Goal: Contribute content: Contribute content

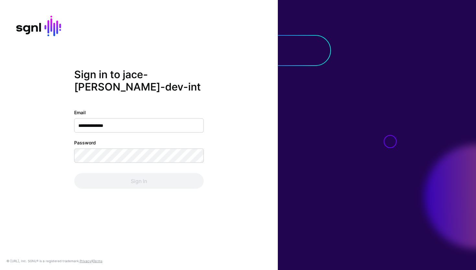
type input "**********"
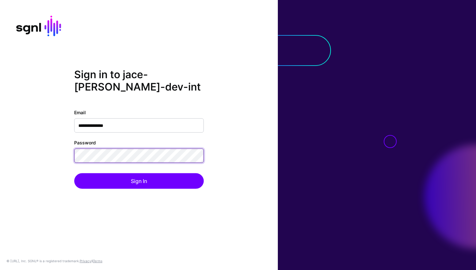
click at [74, 173] on button "Sign In" at bounding box center [139, 181] width 130 height 16
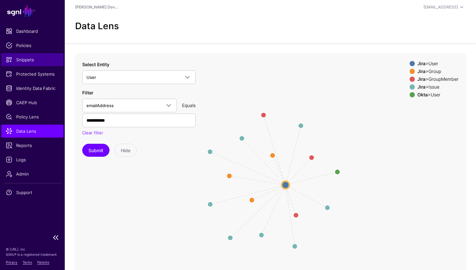
click at [33, 63] on link "Snippets" at bounding box center [32, 59] width 62 height 13
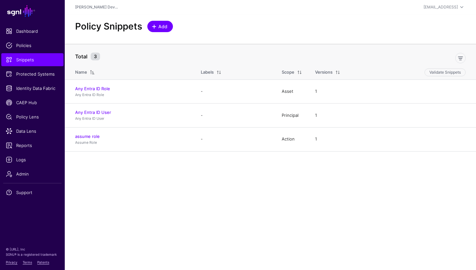
click at [161, 29] on span "Add" at bounding box center [163, 26] width 11 height 7
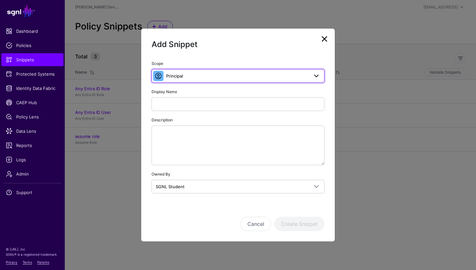
click at [203, 78] on span "Principal" at bounding box center [237, 75] width 143 height 7
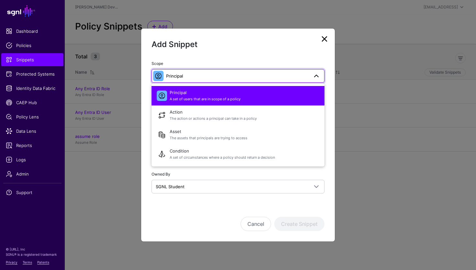
click at [203, 78] on span "Principal" at bounding box center [237, 75] width 143 height 7
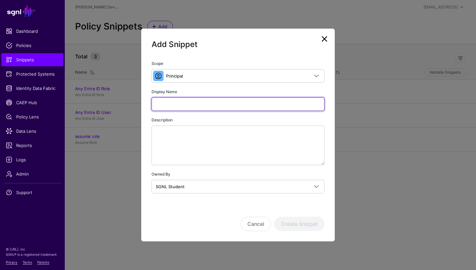
click at [186, 106] on input "Display Name" at bounding box center [238, 104] width 173 height 14
type input "**********"
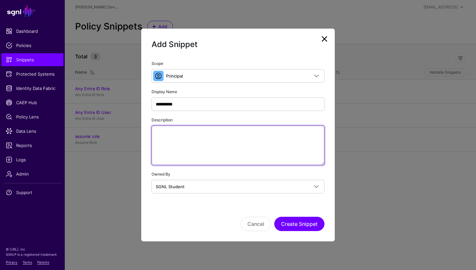
click at [236, 147] on textarea "Description" at bounding box center [238, 145] width 173 height 40
paste textarea "**********"
type textarea "**********"
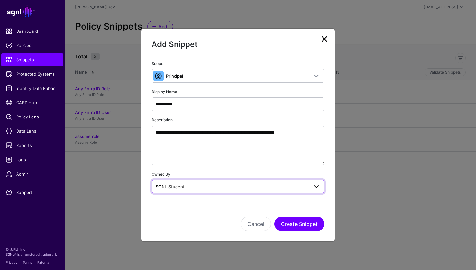
click at [217, 186] on span "SGNL Student" at bounding box center [232, 186] width 153 height 7
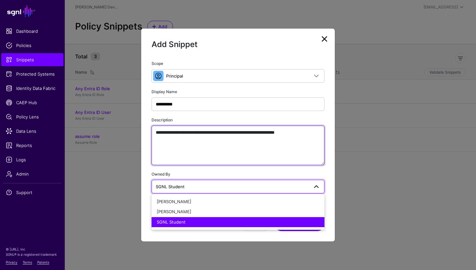
click at [233, 162] on textarea "**********" at bounding box center [238, 145] width 173 height 40
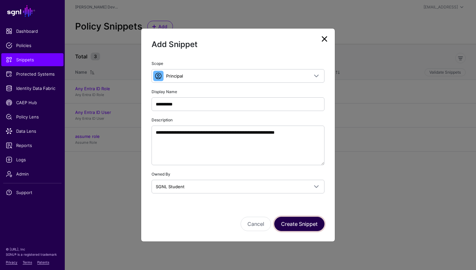
click at [291, 216] on button "Create Snippet" at bounding box center [299, 223] width 50 height 14
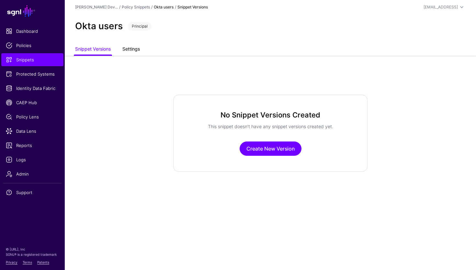
click at [131, 45] on link "Settings" at bounding box center [130, 49] width 17 height 12
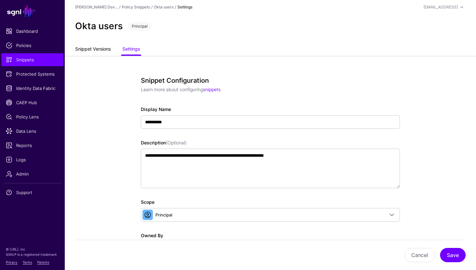
click at [101, 51] on link "Snippet Versions" at bounding box center [93, 49] width 36 height 12
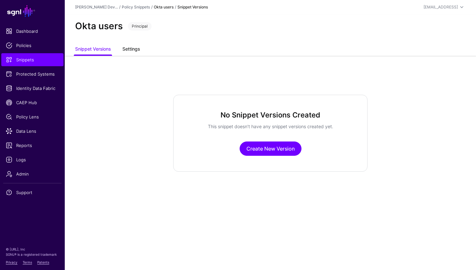
click at [139, 49] on link "Settings" at bounding box center [130, 49] width 17 height 12
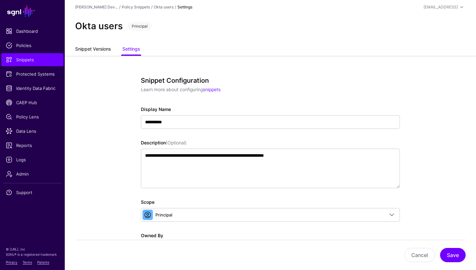
click at [103, 49] on link "Snippet Versions" at bounding box center [93, 49] width 36 height 12
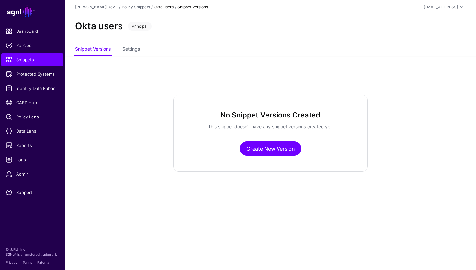
click at [277, 156] on div "No Snippet Versions Created This snippet doesn’t have any snippet versions crea…" at bounding box center [270, 133] width 194 height 77
click at [265, 149] on link "Create New Version" at bounding box center [271, 148] width 62 height 14
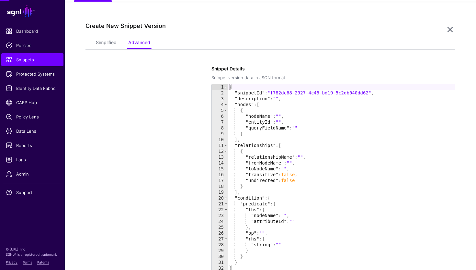
scroll to position [55, 0]
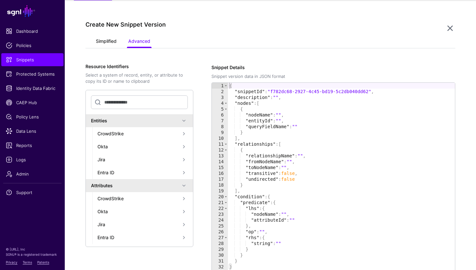
click at [117, 43] on link "Simplified" at bounding box center [106, 42] width 21 height 12
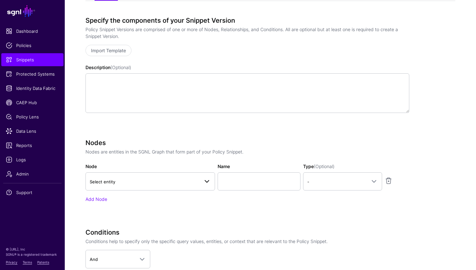
scroll to position [104, 0]
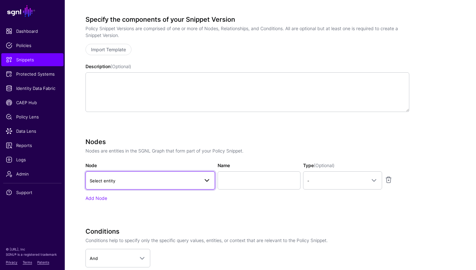
click at [145, 180] on span "Select entity" at bounding box center [145, 180] width 110 height 7
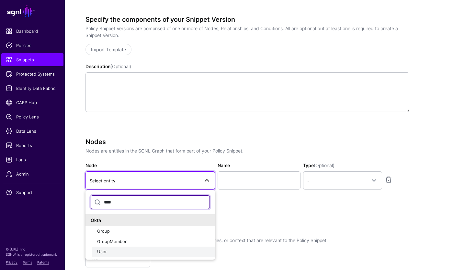
type input "****"
click at [116, 250] on div "User" at bounding box center [153, 251] width 113 height 6
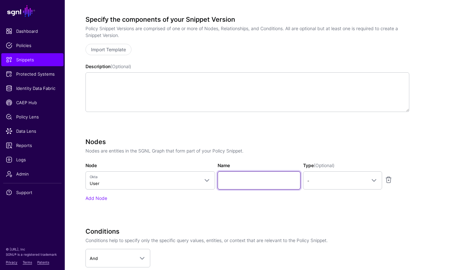
click at [249, 180] on input "Name" at bounding box center [259, 180] width 83 height 18
type input "********"
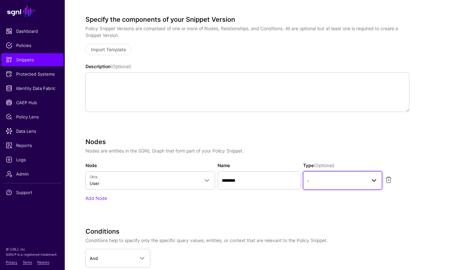
click at [351, 184] on link "-" at bounding box center [342, 180] width 79 height 18
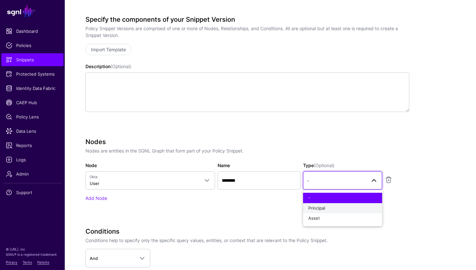
click at [341, 206] on div "Principal" at bounding box center [342, 208] width 69 height 6
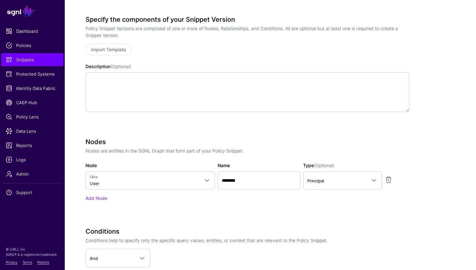
click at [269, 205] on div "Nodes Nodes are entities in the SGNL Graph that form part of your Policy Snippe…" at bounding box center [248, 179] width 324 height 82
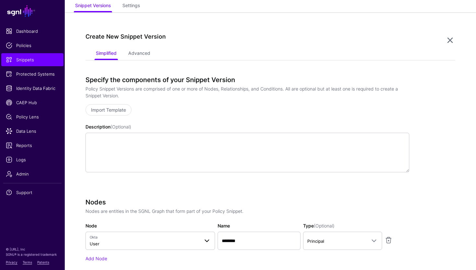
scroll to position [29, 0]
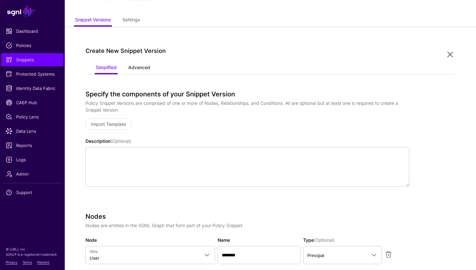
click at [145, 68] on link "Advanced" at bounding box center [139, 68] width 22 height 12
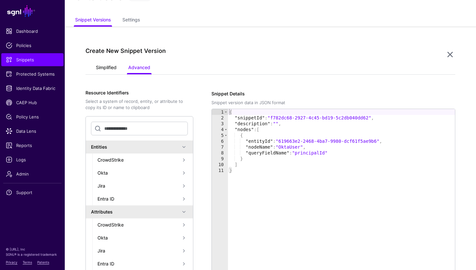
click at [111, 67] on link "Simplified" at bounding box center [106, 68] width 21 height 12
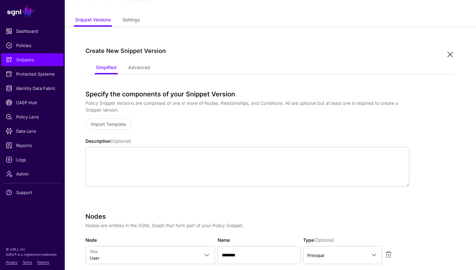
click at [127, 29] on div "Create New Snippet Version Simplified Advanced Specify the components of your S…" at bounding box center [270, 252] width 411 height 451
click at [129, 24] on link "Settings" at bounding box center [130, 20] width 17 height 12
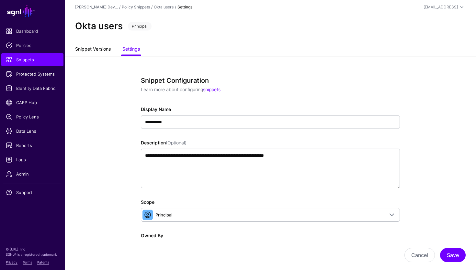
click at [97, 52] on link "Snippet Versions" at bounding box center [93, 49] width 36 height 12
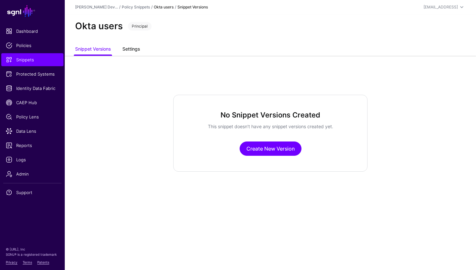
click at [134, 50] on link "Settings" at bounding box center [130, 49] width 17 height 12
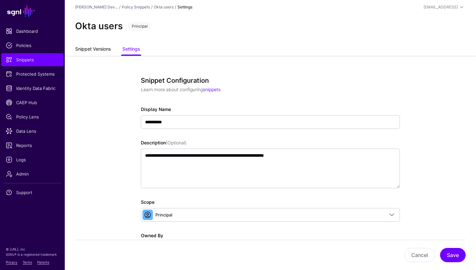
click at [99, 53] on link "Snippet Versions" at bounding box center [93, 49] width 36 height 12
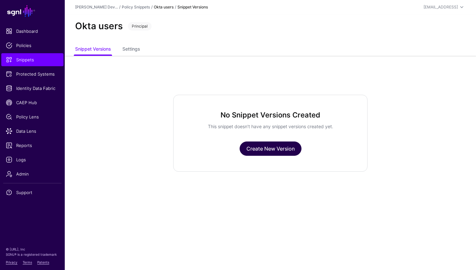
click at [263, 149] on link "Create New Version" at bounding box center [271, 148] width 62 height 14
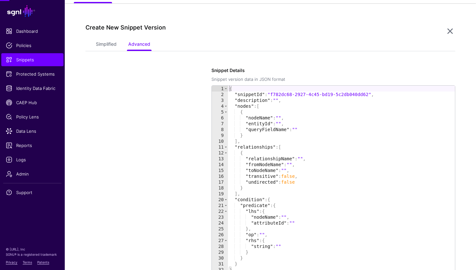
scroll to position [55, 0]
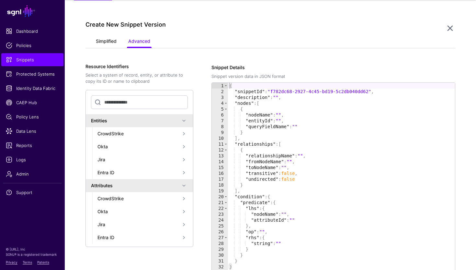
click at [103, 36] on link "Simplified" at bounding box center [106, 42] width 21 height 12
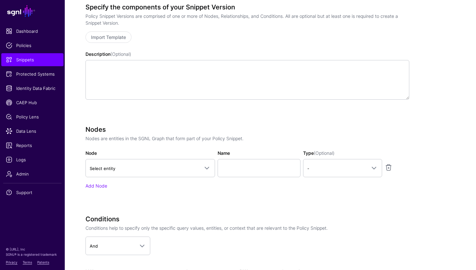
scroll to position [129, 0]
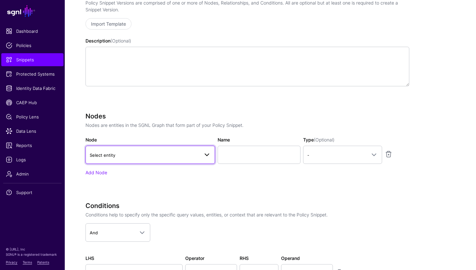
click at [152, 156] on span "Select entity" at bounding box center [145, 154] width 110 height 7
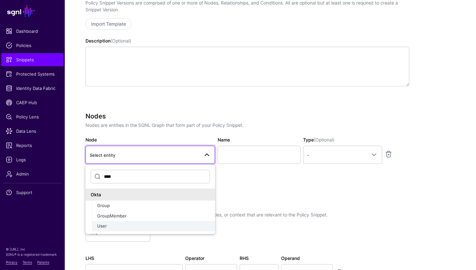
type input "****"
click at [126, 226] on div "User" at bounding box center [153, 226] width 113 height 6
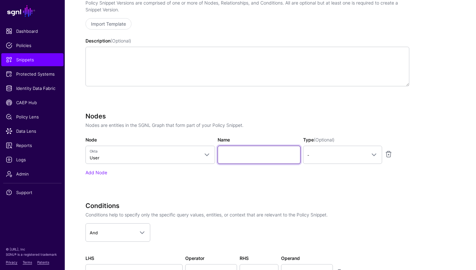
click at [232, 156] on input "Name" at bounding box center [259, 154] width 83 height 18
type input "********"
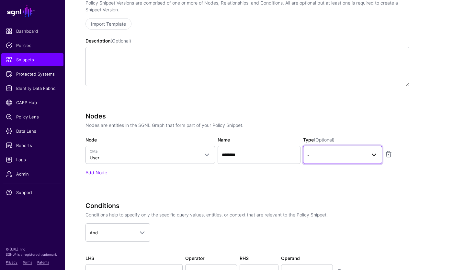
click at [361, 151] on span "-" at bounding box center [342, 155] width 71 height 8
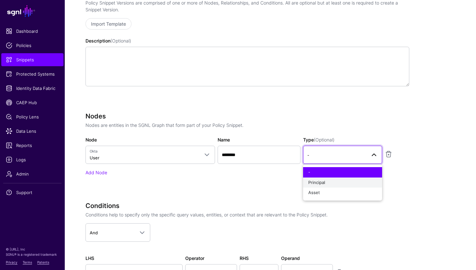
click at [339, 181] on div "Principal" at bounding box center [342, 182] width 69 height 6
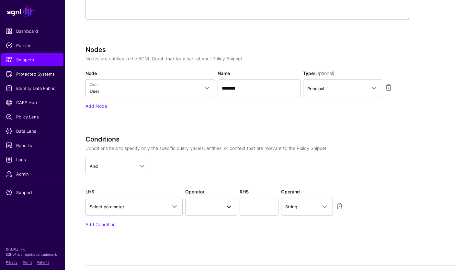
scroll to position [198, 0]
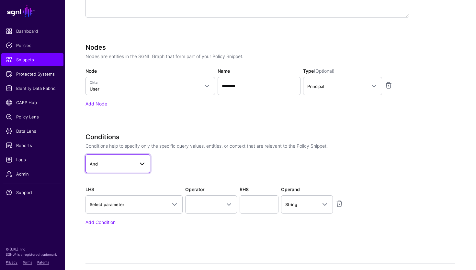
click at [132, 159] on span "And" at bounding box center [118, 163] width 56 height 8
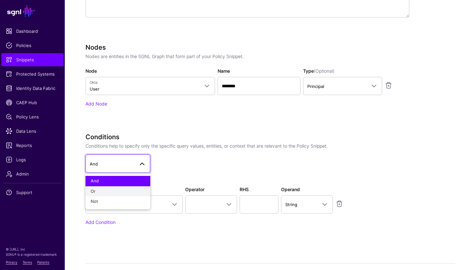
click at [128, 190] on div "Or" at bounding box center [118, 191] width 54 height 6
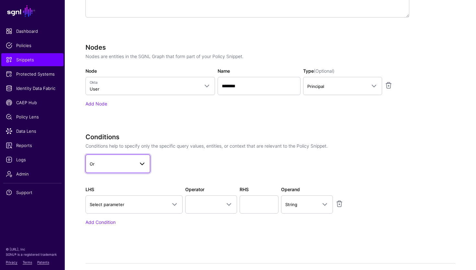
click at [130, 165] on span "Or" at bounding box center [112, 163] width 45 height 7
click at [113, 199] on div "Not" at bounding box center [118, 201] width 54 height 6
click at [120, 166] on span "Not" at bounding box center [112, 163] width 45 height 7
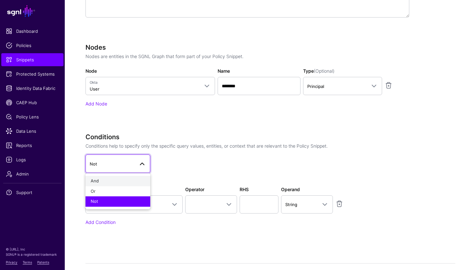
click at [115, 181] on div "And" at bounding box center [118, 181] width 54 height 6
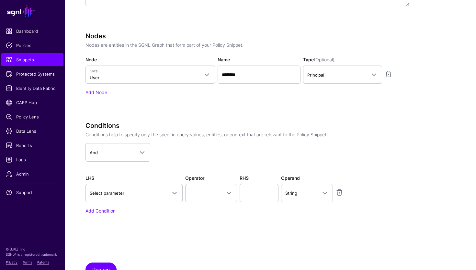
scroll to position [237, 0]
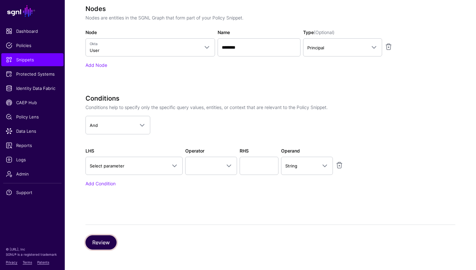
click at [108, 242] on button "Review" at bounding box center [101, 242] width 31 height 14
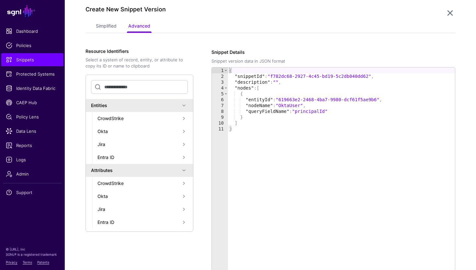
scroll to position [150, 0]
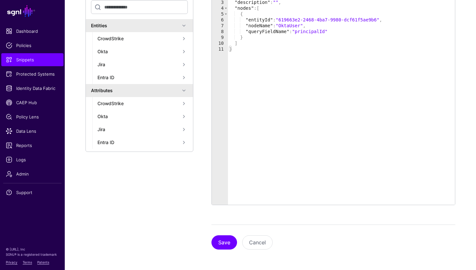
click at [224, 233] on div "Save Cancel" at bounding box center [334, 236] width 244 height 25
click at [224, 243] on button "Save" at bounding box center [225, 242] width 26 height 14
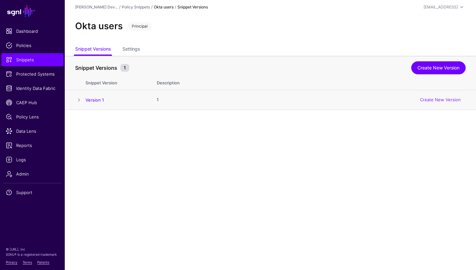
click at [121, 106] on td "Version 1" at bounding box center [118, 100] width 65 height 20
click at [78, 101] on span at bounding box center [79, 100] width 8 height 8
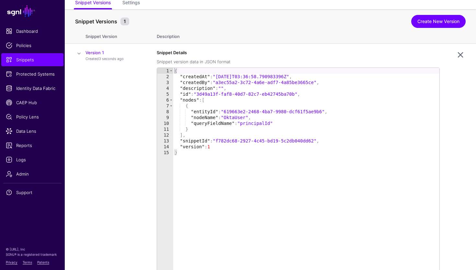
scroll to position [43, 0]
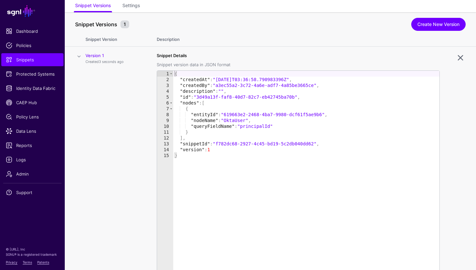
click at [97, 52] on h4 "Version 1" at bounding box center [115, 55] width 58 height 6
click at [97, 53] on link "Version 1" at bounding box center [95, 55] width 18 height 5
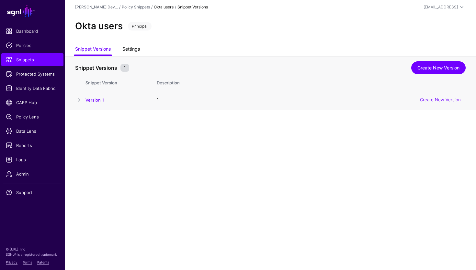
click at [130, 53] on link "Settings" at bounding box center [130, 49] width 17 height 12
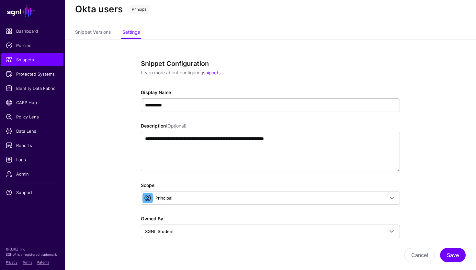
scroll to position [20, 0]
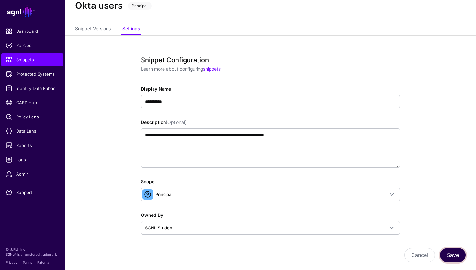
click at [452, 255] on button "Save" at bounding box center [453, 255] width 26 height 14
click at [459, 254] on button "Save" at bounding box center [453, 255] width 26 height 14
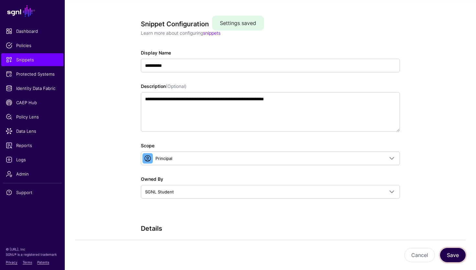
scroll to position [0, 0]
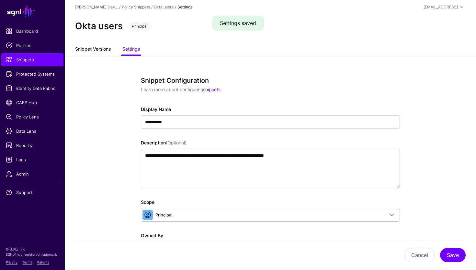
click at [97, 52] on link "Snippet Versions" at bounding box center [93, 49] width 36 height 12
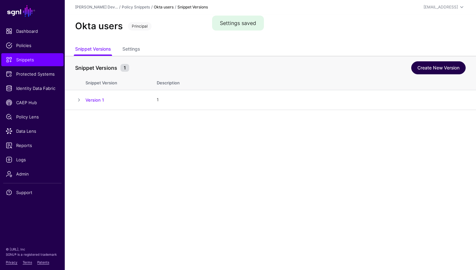
click at [420, 68] on link "Create New Version" at bounding box center [438, 67] width 54 height 13
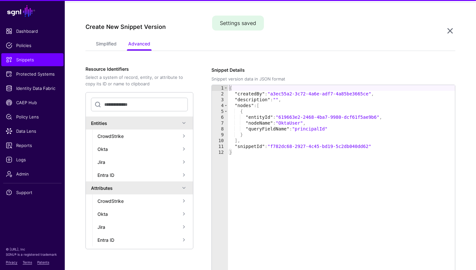
scroll to position [110, 0]
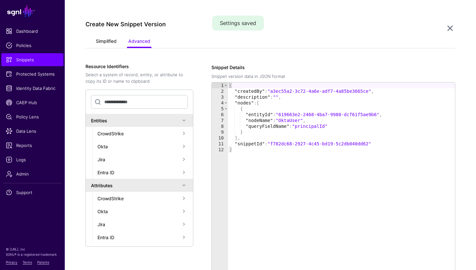
click at [99, 47] on link "Simplified" at bounding box center [106, 42] width 21 height 12
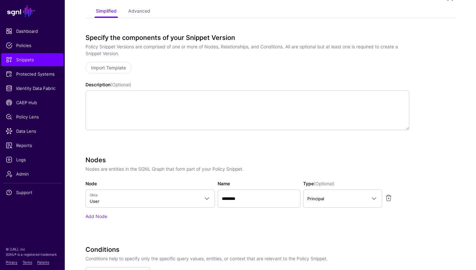
scroll to position [154, 0]
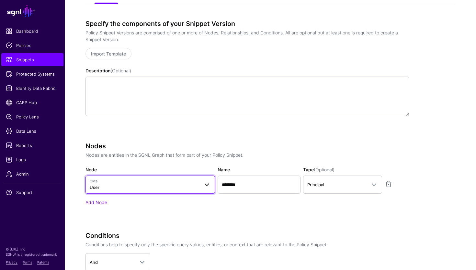
click at [126, 184] on span "Okta User" at bounding box center [145, 184] width 110 height 12
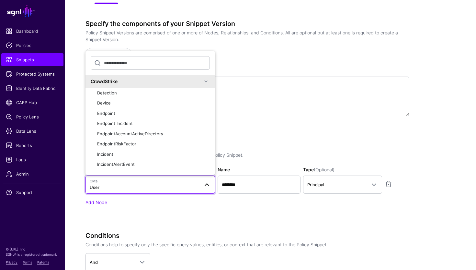
click at [250, 155] on p "Nodes are entities in the SGNL Graph that form part of your Policy Snippet." at bounding box center [248, 154] width 324 height 7
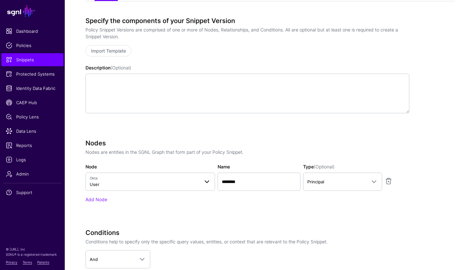
scroll to position [0, 0]
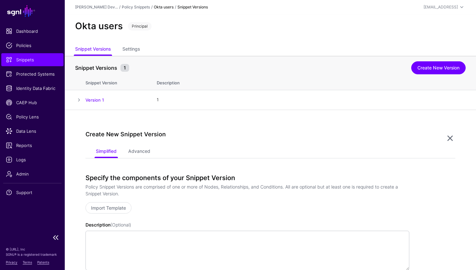
click at [41, 59] on span "Snippets" at bounding box center [32, 59] width 53 height 6
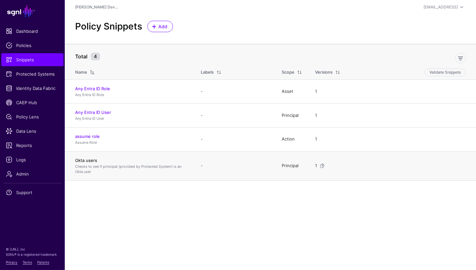
click at [89, 159] on link "Okta users" at bounding box center [86, 159] width 22 height 5
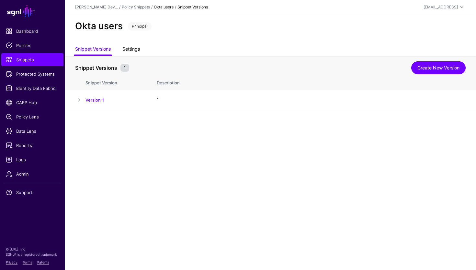
click at [130, 51] on link "Settings" at bounding box center [130, 49] width 17 height 12
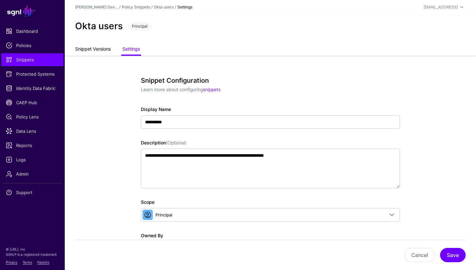
click at [99, 51] on link "Snippet Versions" at bounding box center [93, 49] width 36 height 12
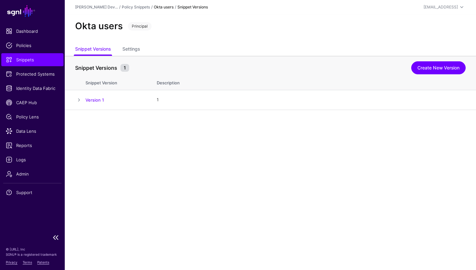
click at [34, 58] on span "Snippets" at bounding box center [32, 59] width 53 height 6
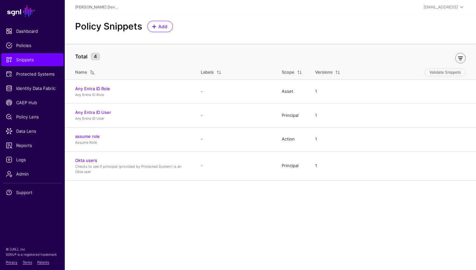
click at [458, 57] on link at bounding box center [461, 58] width 10 height 10
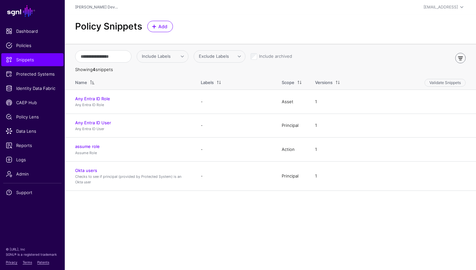
click at [460, 60] on link at bounding box center [461, 58] width 10 height 10
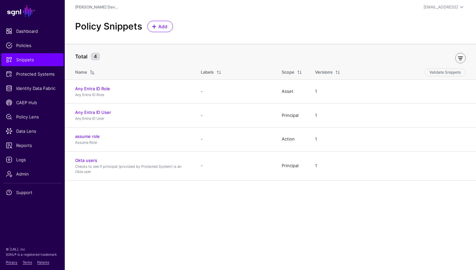
click at [460, 60] on link at bounding box center [461, 58] width 10 height 10
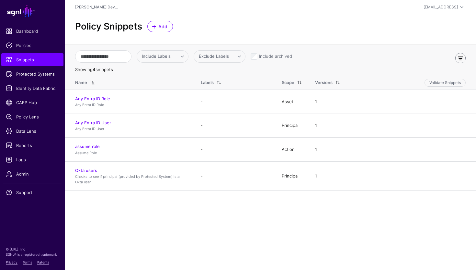
click at [460, 60] on link at bounding box center [461, 58] width 10 height 10
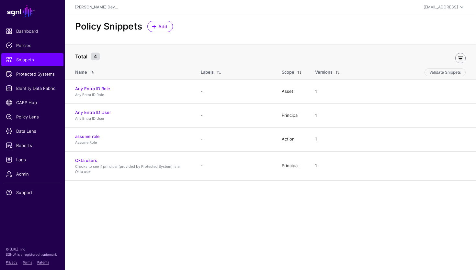
click at [460, 60] on link at bounding box center [461, 58] width 10 height 10
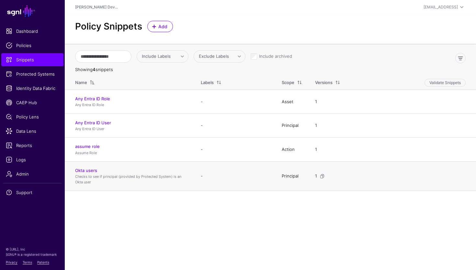
click at [421, 183] on td "1" at bounding box center [393, 175] width 168 height 29
click at [403, 176] on div "1" at bounding box center [390, 176] width 153 height 6
click at [75, 176] on p "Checks to see if principal (provided by Protected System) is an Okta user" at bounding box center [131, 179] width 113 height 11
click at [79, 174] on p "Checks to see if principal (provided by Protected System) is an Okta user" at bounding box center [131, 179] width 113 height 11
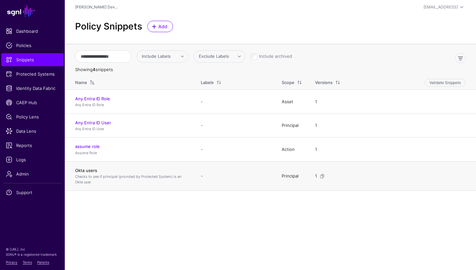
click at [79, 171] on link "Okta users" at bounding box center [86, 170] width 22 height 5
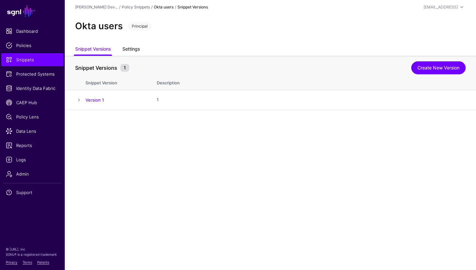
click at [136, 52] on link "Settings" at bounding box center [130, 49] width 17 height 12
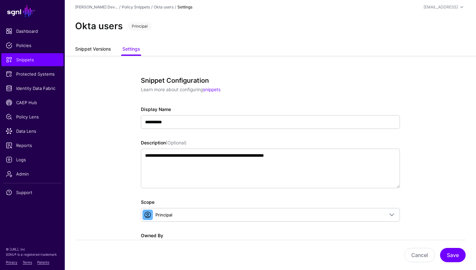
click at [98, 55] on link "Snippet Versions" at bounding box center [93, 49] width 36 height 12
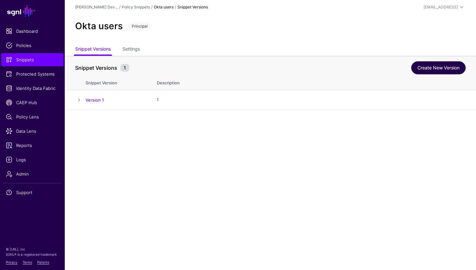
click at [419, 67] on link "Create New Version" at bounding box center [438, 67] width 54 height 13
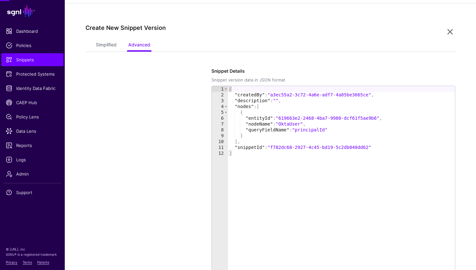
scroll to position [110, 0]
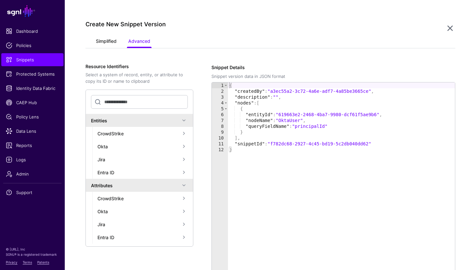
click at [110, 45] on link "Simplified" at bounding box center [106, 42] width 21 height 12
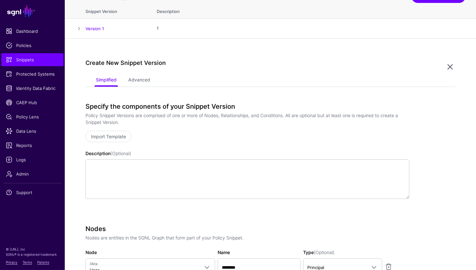
scroll to position [0, 0]
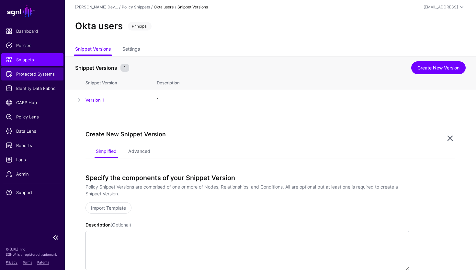
click at [39, 75] on span "Protected Systems" at bounding box center [32, 74] width 53 height 6
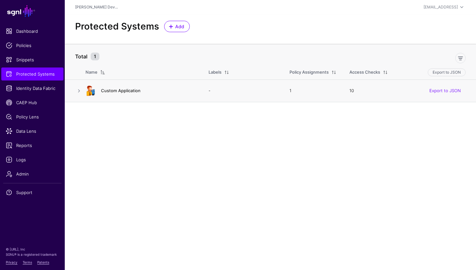
click at [128, 91] on link "Custom Application" at bounding box center [121, 90] width 40 height 5
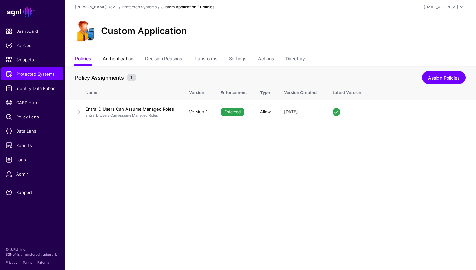
click at [124, 59] on link "Authentication" at bounding box center [118, 59] width 31 height 12
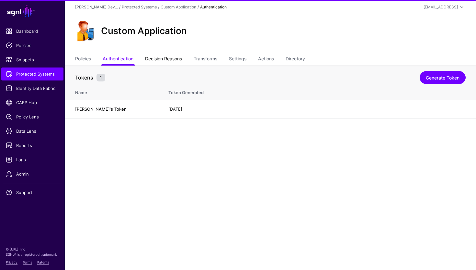
click at [156, 59] on link "Decision Reasons" at bounding box center [163, 59] width 37 height 12
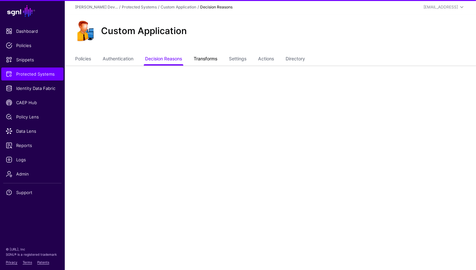
click at [201, 59] on link "Transforms" at bounding box center [206, 59] width 24 height 12
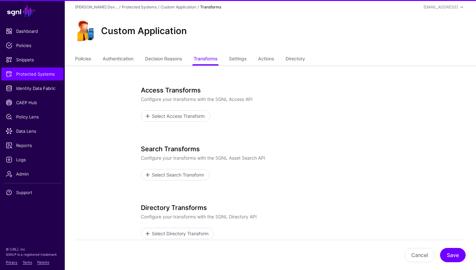
click at [230, 63] on ul "Policies Authentication Decision Reasons Transforms Settings Actions Directory" at bounding box center [270, 59] width 391 height 12
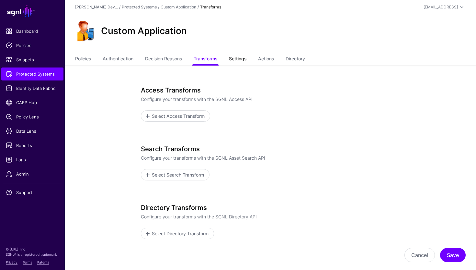
click at [241, 62] on link "Settings" at bounding box center [237, 59] width 17 height 12
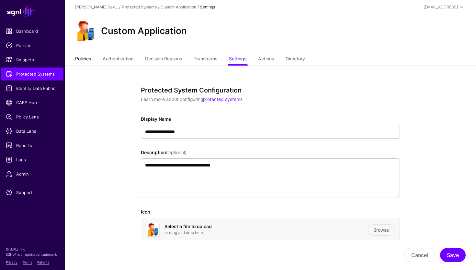
click at [89, 59] on link "Policies" at bounding box center [83, 59] width 16 height 12
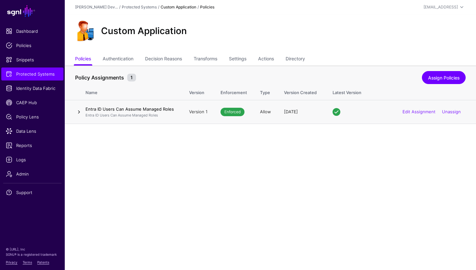
click at [79, 111] on link at bounding box center [79, 112] width 8 height 8
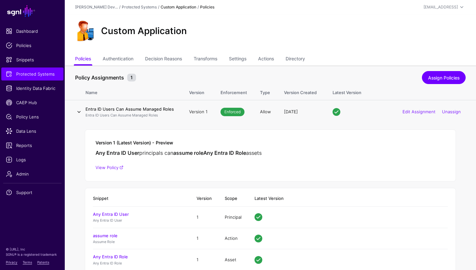
click at [79, 111] on link at bounding box center [79, 112] width 8 height 8
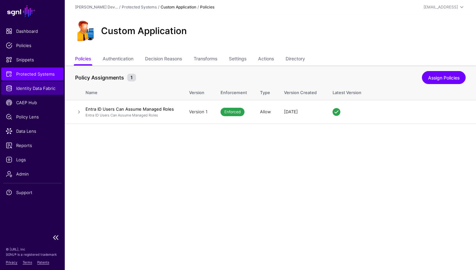
click at [41, 87] on span "Identity Data Fabric" at bounding box center [32, 88] width 53 height 6
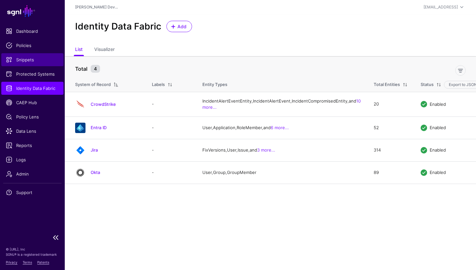
click at [38, 63] on link "Snippets" at bounding box center [32, 59] width 62 height 13
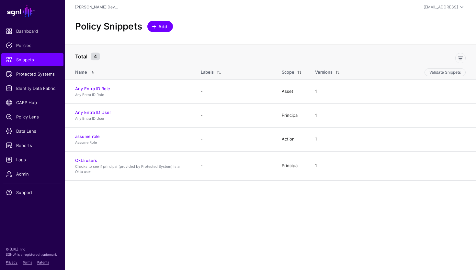
click at [160, 25] on span "Add" at bounding box center [163, 26] width 11 height 7
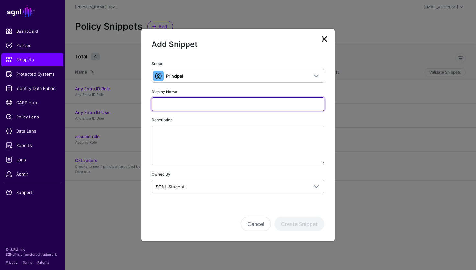
click at [188, 110] on input "Display Name" at bounding box center [238, 104] width 173 height 14
type input "**********"
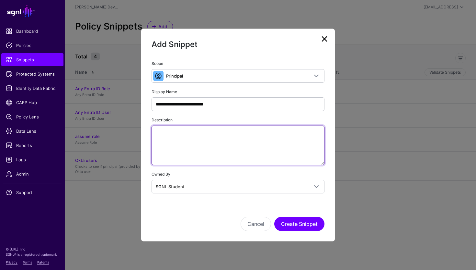
click at [200, 148] on textarea "Description" at bounding box center [238, 145] width 173 height 40
type textarea "**********"
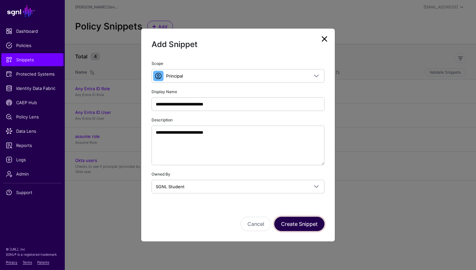
click at [294, 221] on button "Create Snippet" at bounding box center [299, 223] width 50 height 14
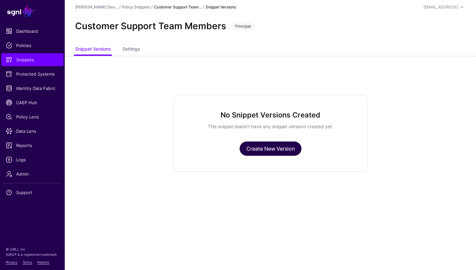
click at [277, 149] on link "Create New Version" at bounding box center [271, 148] width 62 height 14
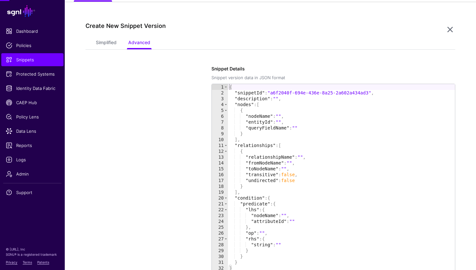
scroll to position [55, 0]
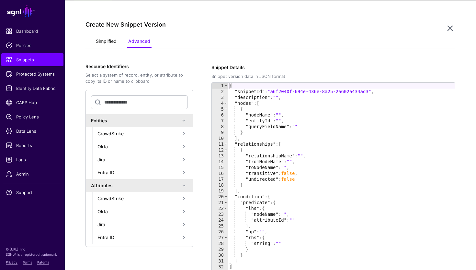
click at [100, 39] on link "Simplified" at bounding box center [106, 42] width 21 height 12
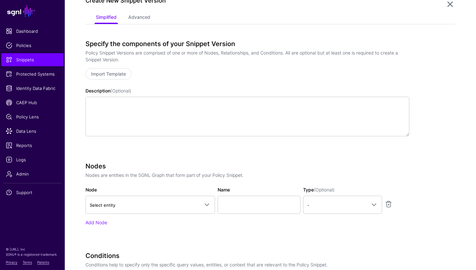
scroll to position [91, 0]
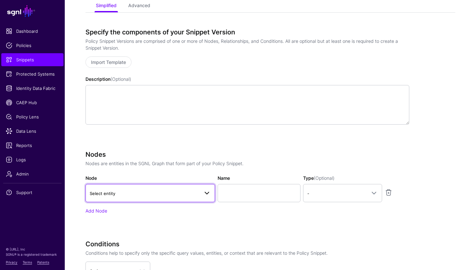
click at [141, 196] on span "Select entity" at bounding box center [150, 193] width 121 height 8
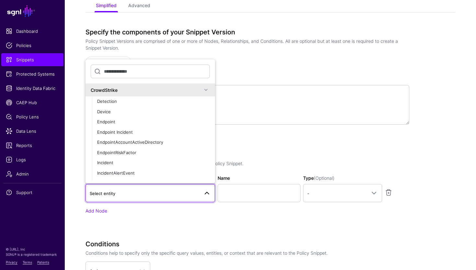
click at [180, 91] on div "CrowdStrike" at bounding box center [146, 90] width 111 height 7
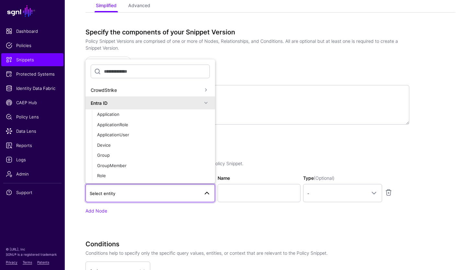
click at [160, 102] on div "Entra ID" at bounding box center [146, 102] width 111 height 7
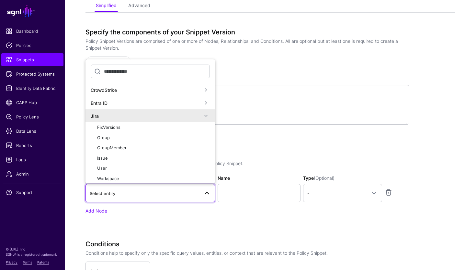
click at [145, 111] on div "Jira" at bounding box center [151, 115] width 130 height 13
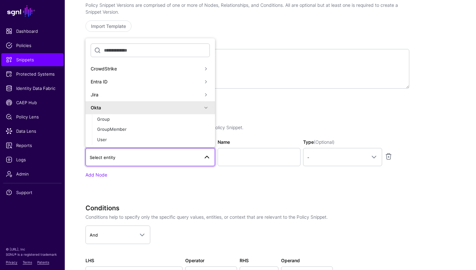
scroll to position [130, 0]
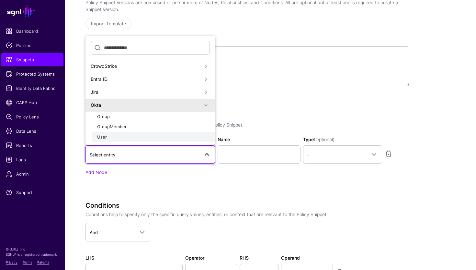
click at [110, 135] on div "User" at bounding box center [153, 137] width 113 height 6
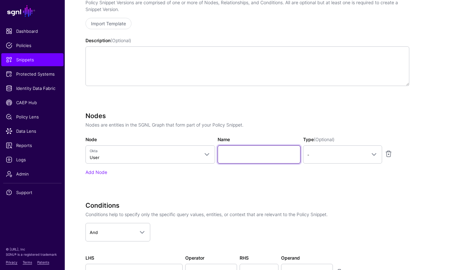
click at [250, 154] on input "Name" at bounding box center [259, 154] width 83 height 18
type input "********"
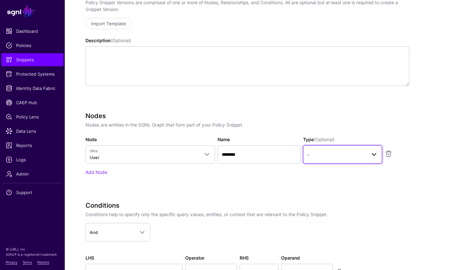
click at [355, 153] on span "-" at bounding box center [336, 154] width 59 height 7
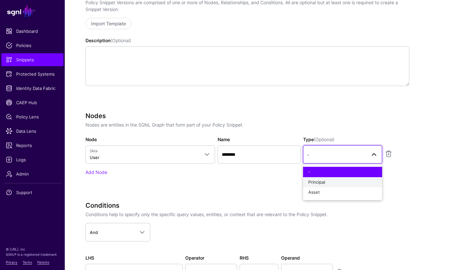
click at [344, 180] on div "Principal" at bounding box center [342, 182] width 69 height 6
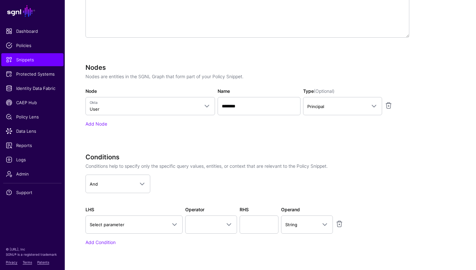
scroll to position [193, 0]
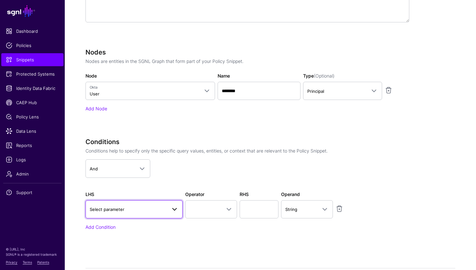
click at [156, 205] on span "Select parameter" at bounding box center [134, 209] width 89 height 8
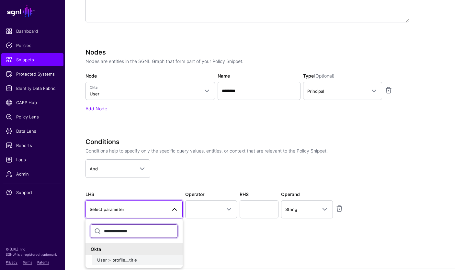
type input "**********"
click at [139, 262] on div "User > profile__title" at bounding box center [137, 260] width 80 height 6
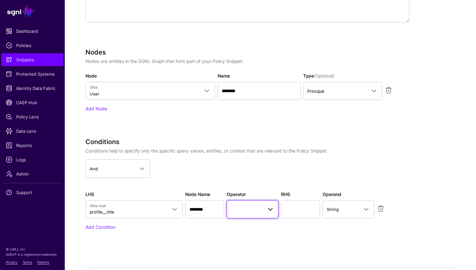
click at [246, 212] on span at bounding box center [252, 209] width 43 height 8
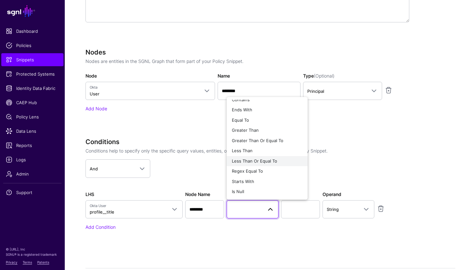
scroll to position [0, 0]
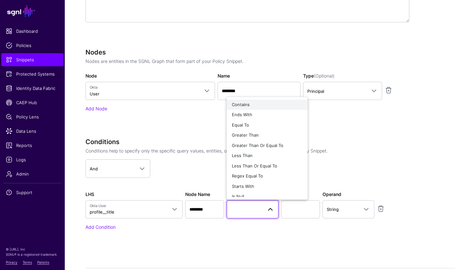
click at [249, 104] on span "Contains" at bounding box center [241, 104] width 18 height 5
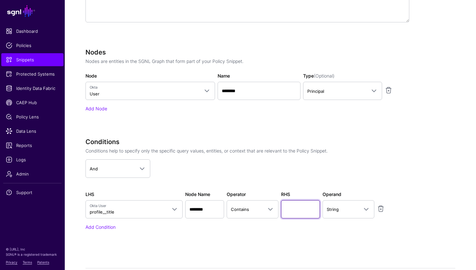
click at [303, 200] on input "text" at bounding box center [300, 209] width 39 height 18
type input "*******"
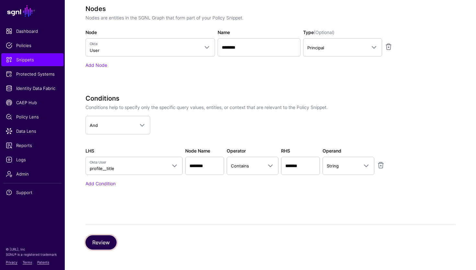
click at [106, 239] on button "Review" at bounding box center [101, 242] width 31 height 14
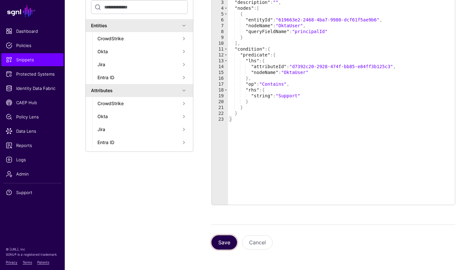
click at [224, 240] on button "Save" at bounding box center [225, 242] width 26 height 14
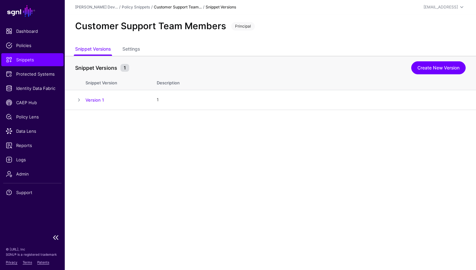
click at [37, 56] on link "Snippets" at bounding box center [32, 59] width 62 height 13
